Goal: Find specific page/section: Find specific page/section

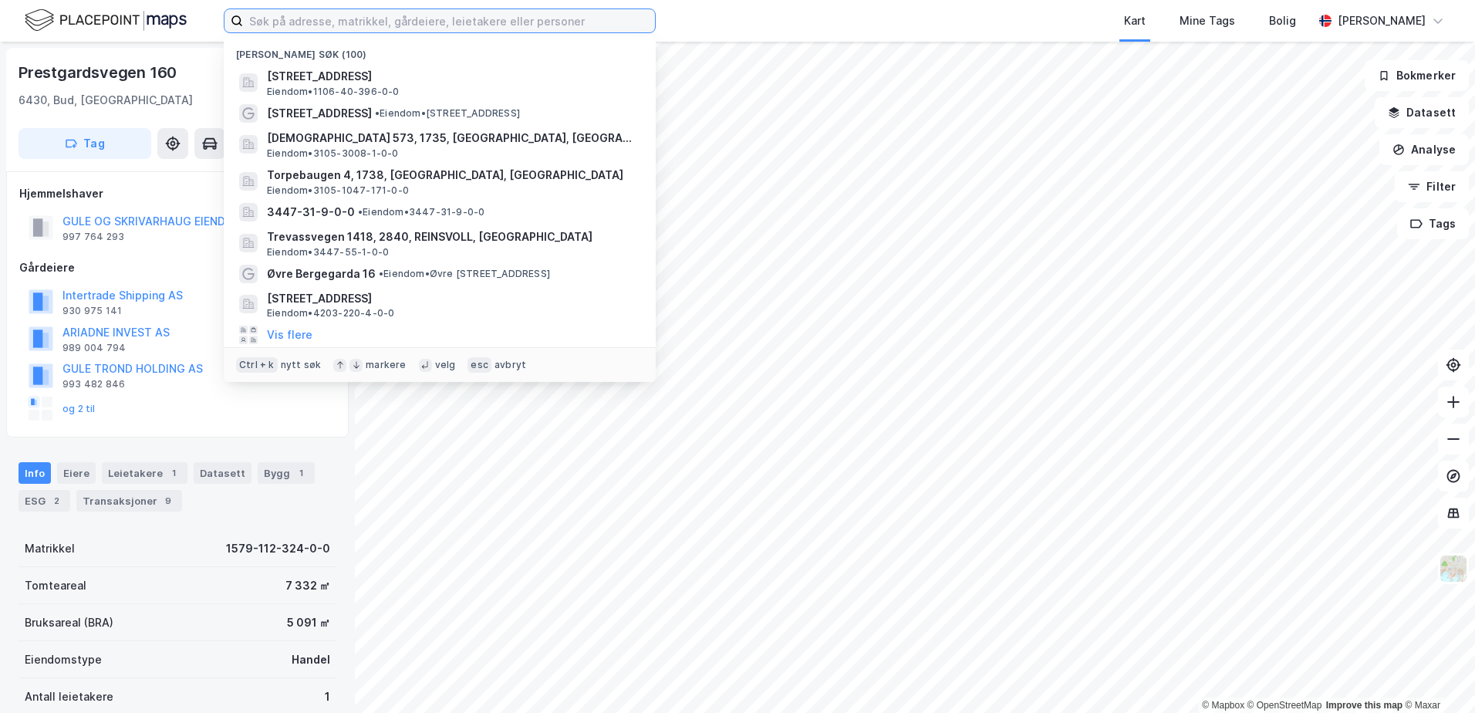
click at [275, 22] on input at bounding box center [449, 20] width 412 height 23
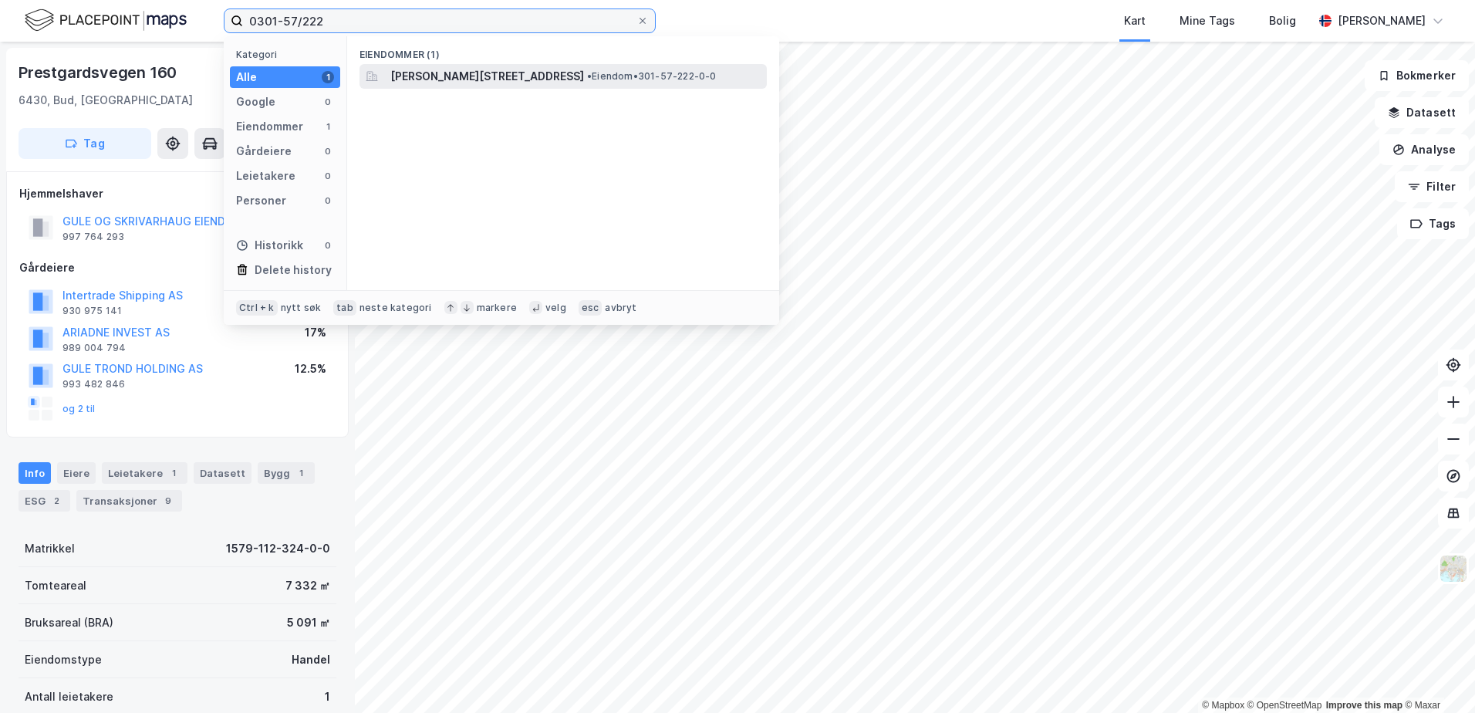
type input "0301-57/222"
click at [579, 74] on span "[PERSON_NAME][STREET_ADDRESS]" at bounding box center [487, 76] width 194 height 19
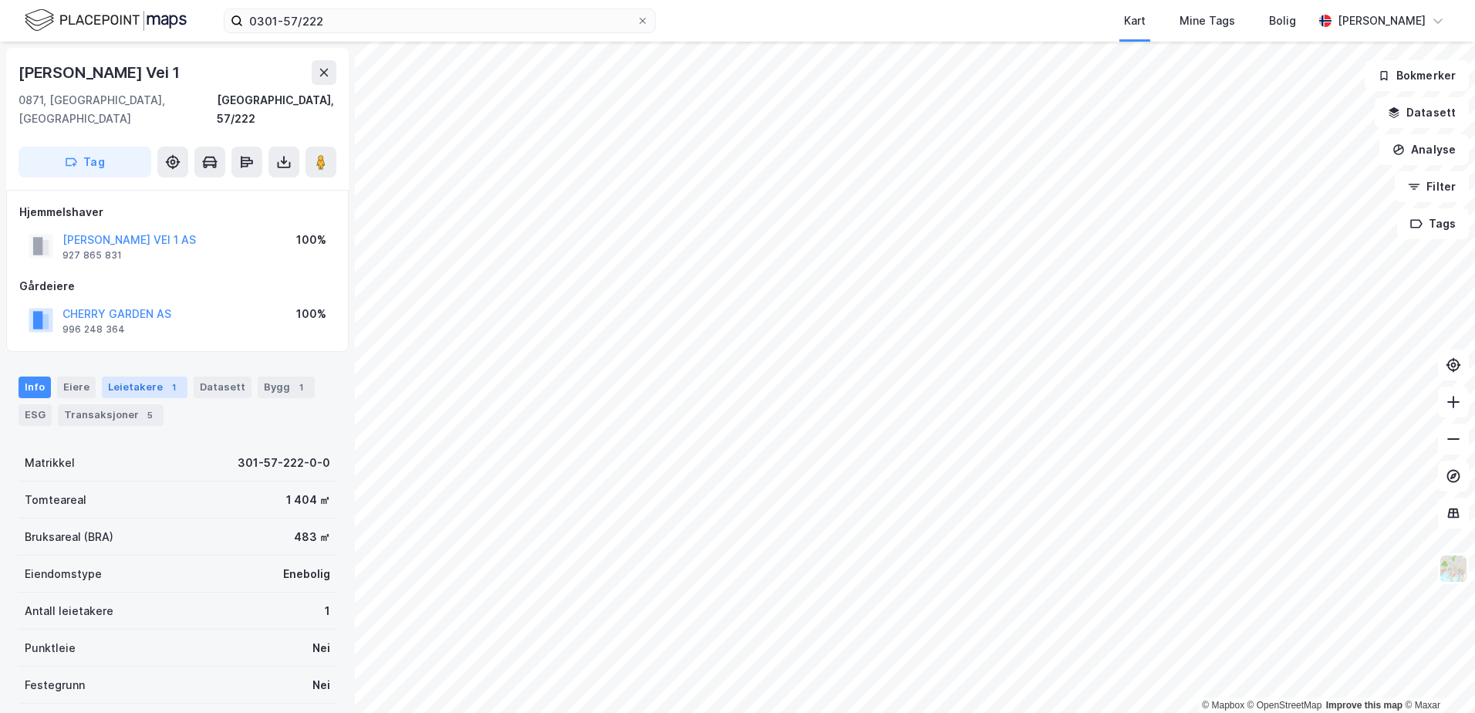
click at [119, 376] on div "Leietakere 1" at bounding box center [145, 387] width 86 height 22
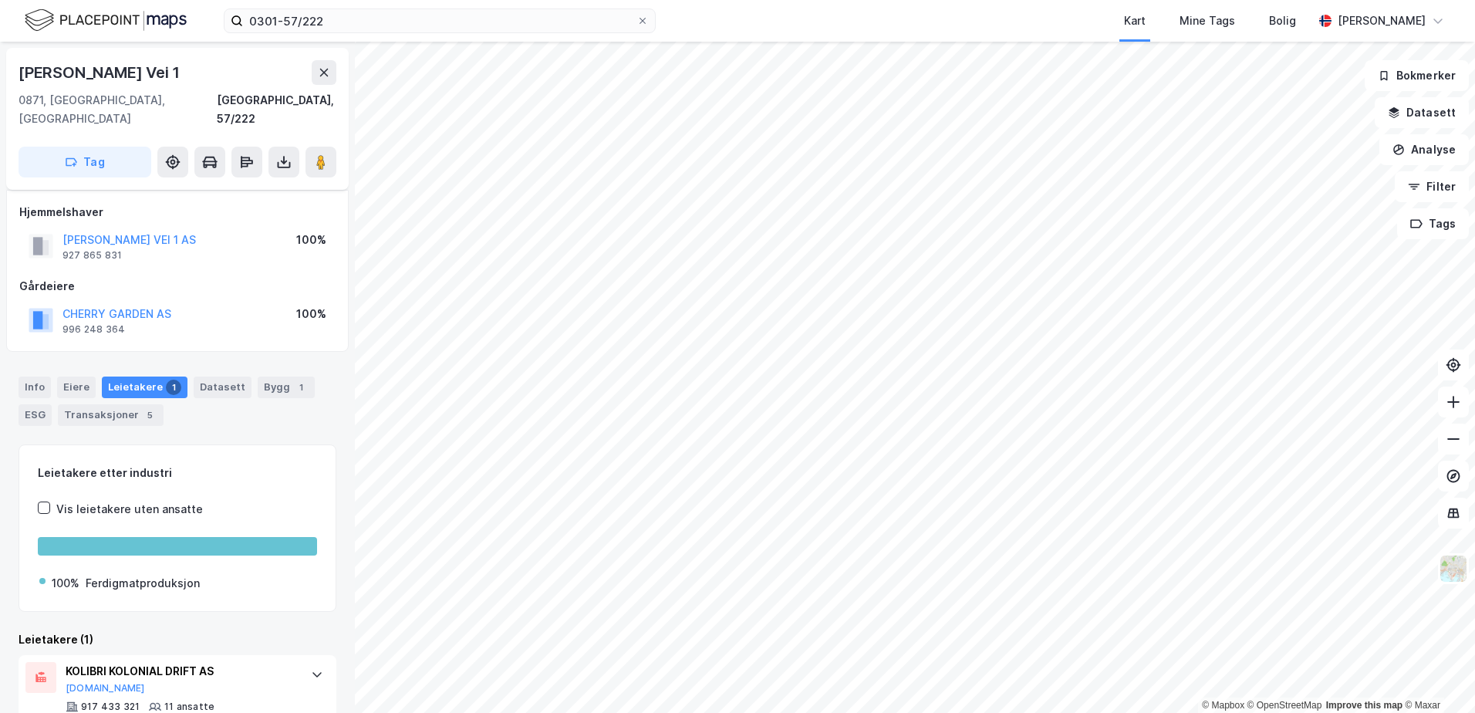
scroll to position [25, 0]
